Goal: Find specific page/section: Find specific page/section

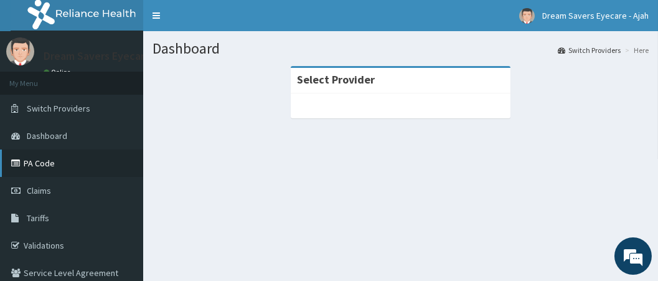
click at [45, 168] on link "PA Code" at bounding box center [71, 163] width 143 height 27
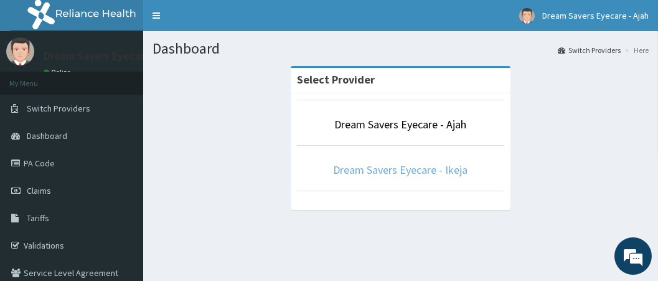
click at [429, 173] on link "Dream Savers Eyecare - Ikeja" at bounding box center [401, 170] width 135 height 14
